Goal: Information Seeking & Learning: Learn about a topic

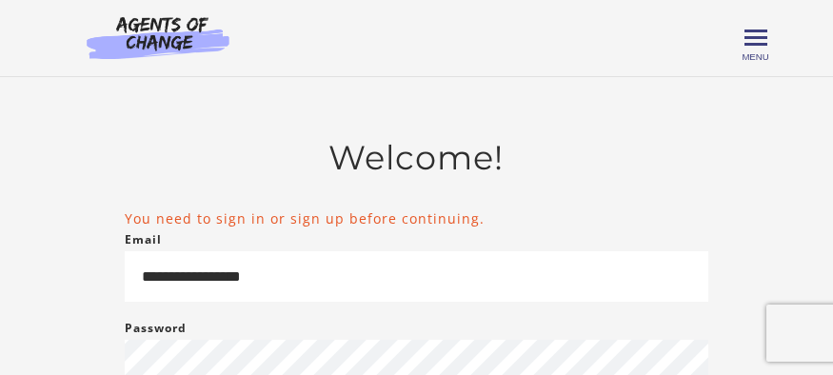
scroll to position [293, 0]
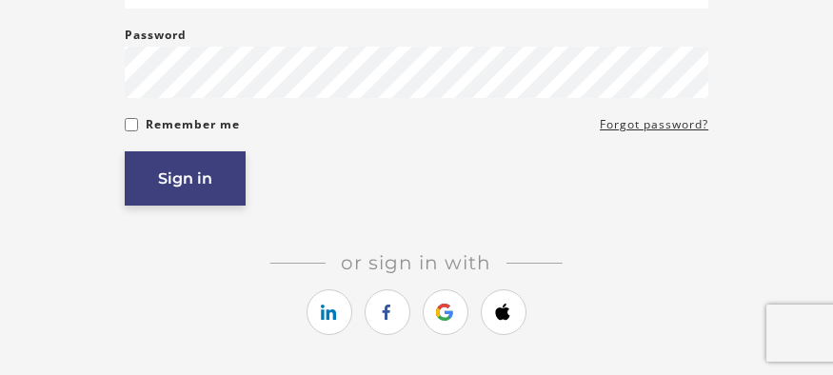
click at [186, 190] on button "Sign in" at bounding box center [185, 178] width 121 height 54
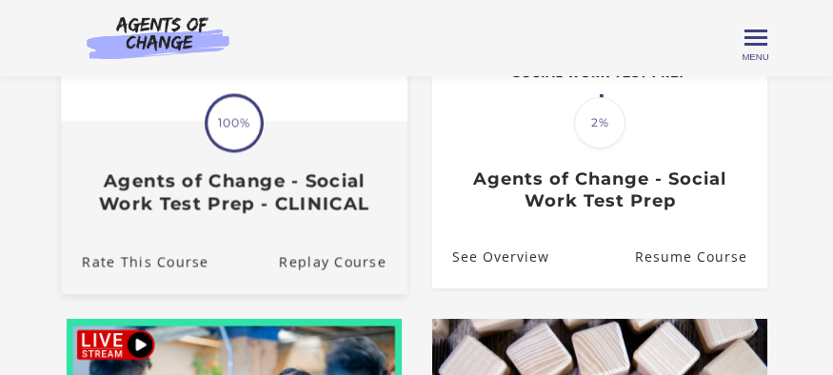
scroll to position [220, 0]
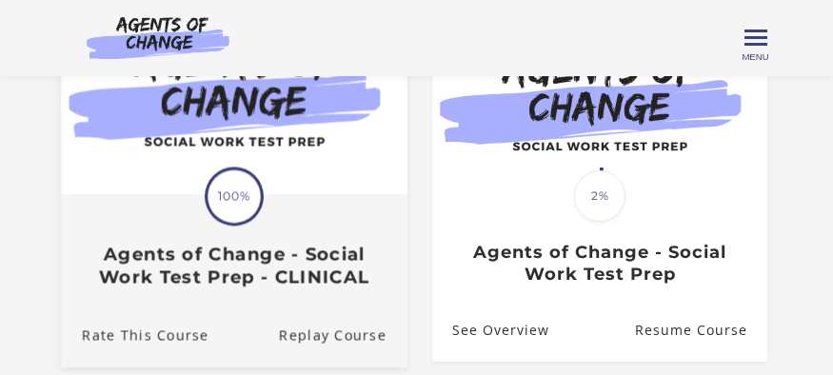
click at [276, 207] on div "Translation missing: en.liquid.partials.dashboard_course_card.progress_descript…" at bounding box center [234, 242] width 346 height 91
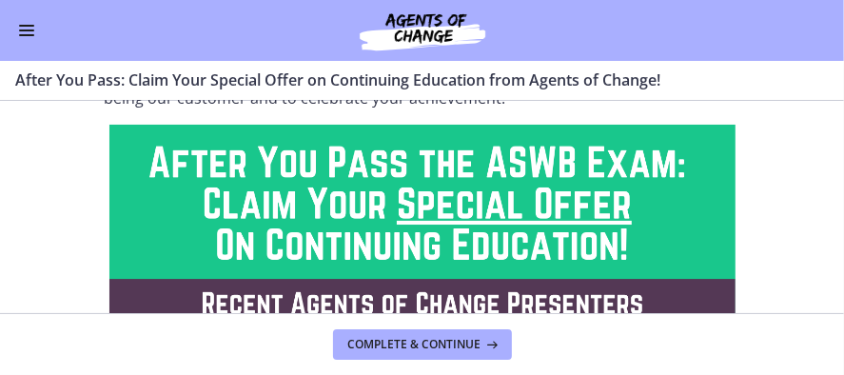
scroll to position [252, 0]
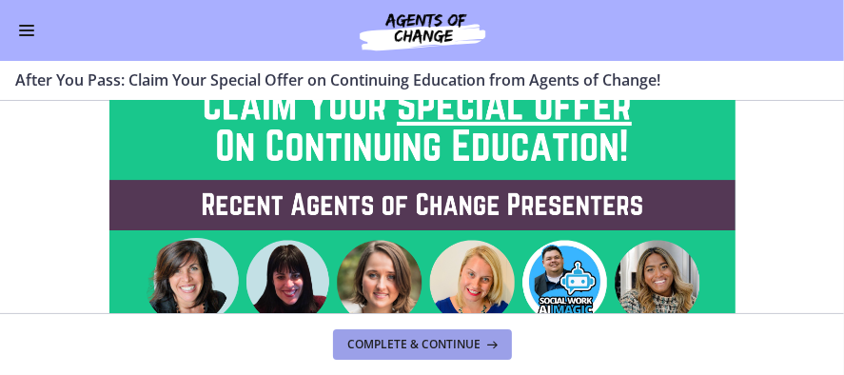
click at [418, 343] on span "Complete & continue" at bounding box center [414, 344] width 133 height 15
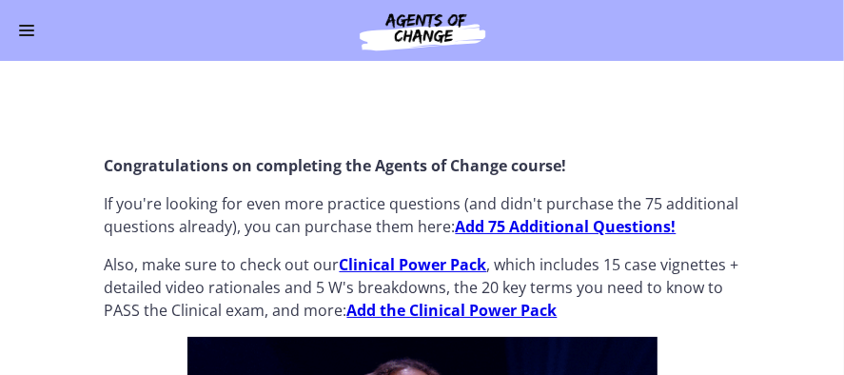
click at [20, 28] on button "Enable menu" at bounding box center [26, 30] width 23 height 23
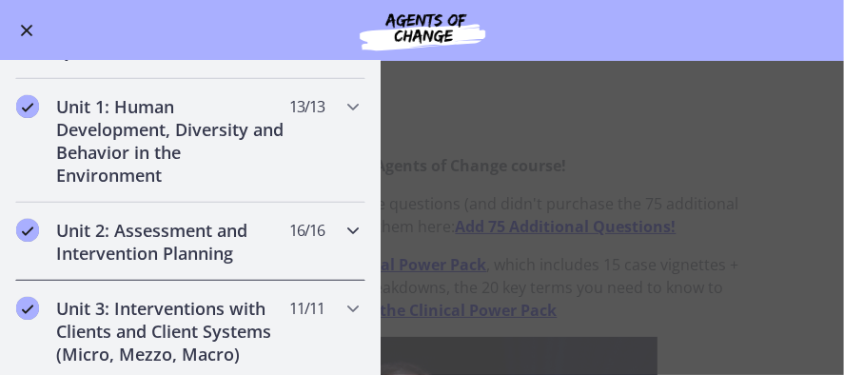
scroll to position [513, 0]
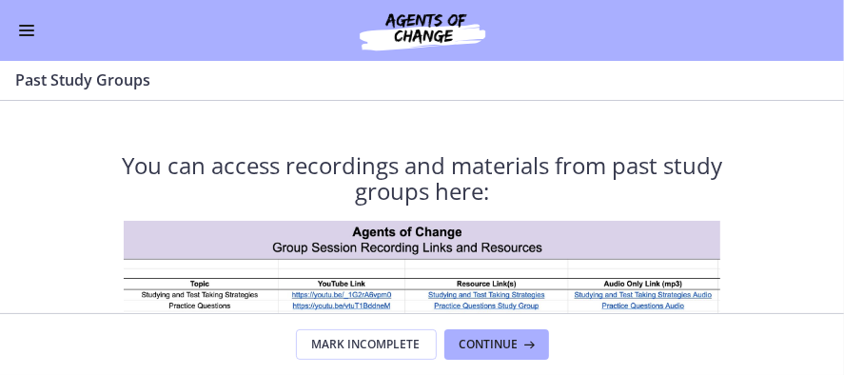
scroll to position [147, 0]
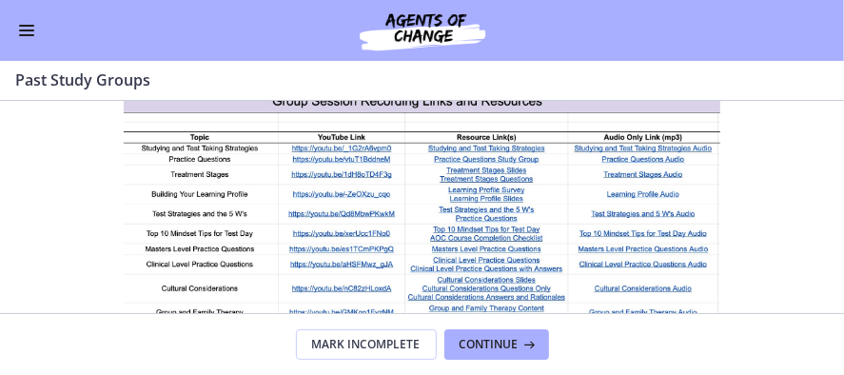
click at [413, 334] on span "Click to Access Past Study Groups" at bounding box center [423, 349] width 354 height 31
